Goal: Information Seeking & Learning: Learn about a topic

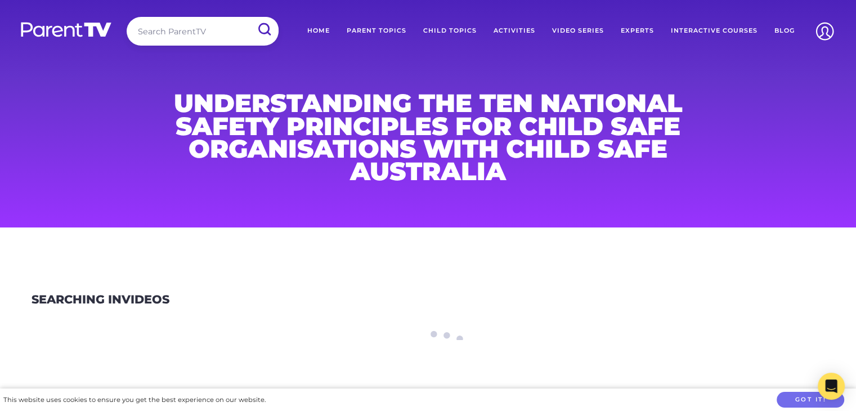
click at [212, 32] on input "search" at bounding box center [203, 31] width 152 height 29
paste input "Understanding the Ten National Safety Principles for Child Safe Organisations w…"
type input "Understanding the Ten National Safety Principles for Child Safe Organisations w…"
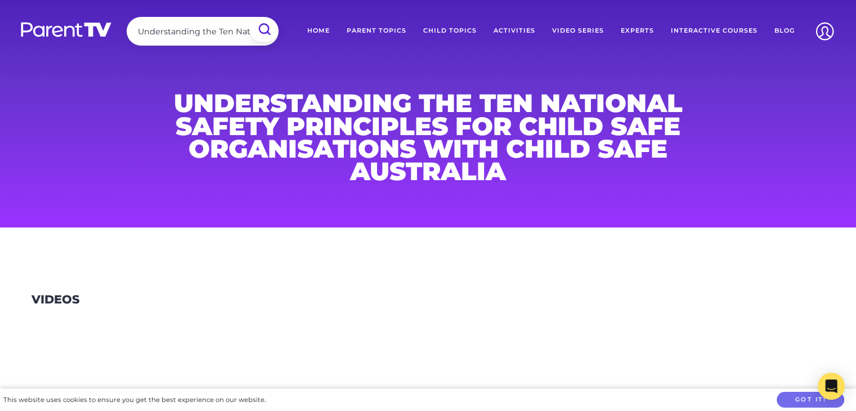
click at [268, 28] on input "submit" at bounding box center [264, 29] width 28 height 24
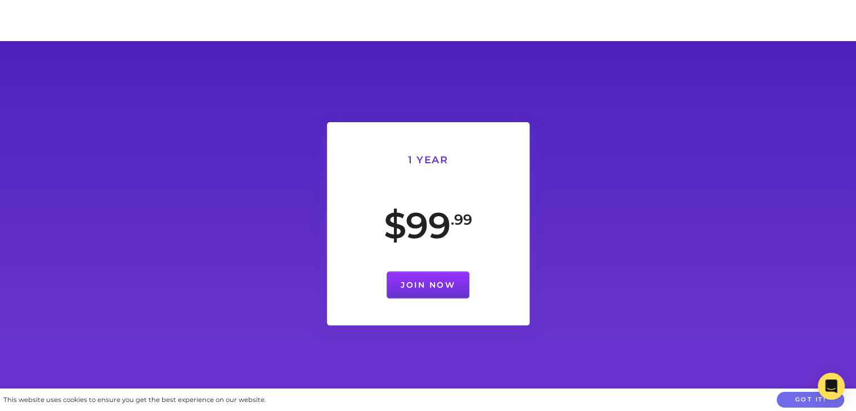
scroll to position [338, 0]
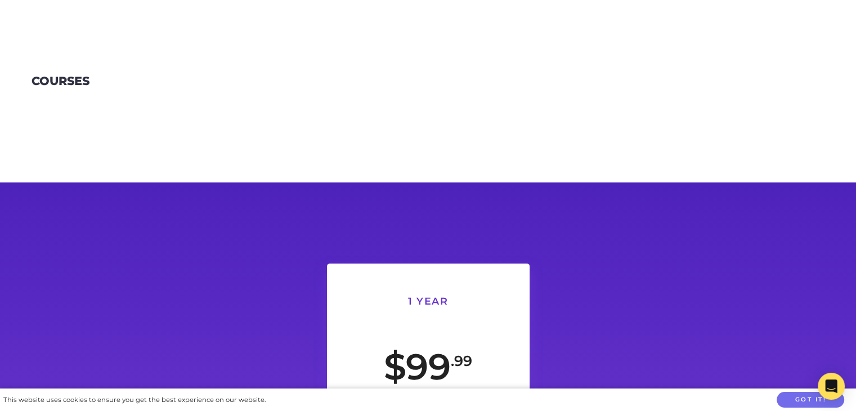
click at [78, 80] on h3 "Courses" at bounding box center [61, 81] width 58 height 14
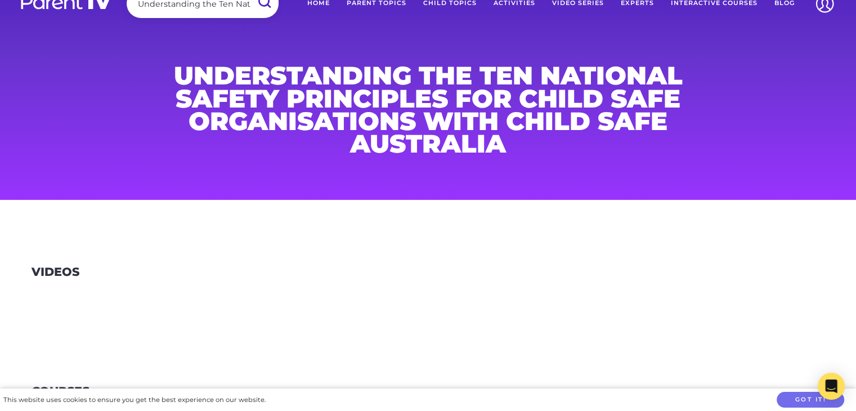
scroll to position [0, 0]
